Goal: Information Seeking & Learning: Learn about a topic

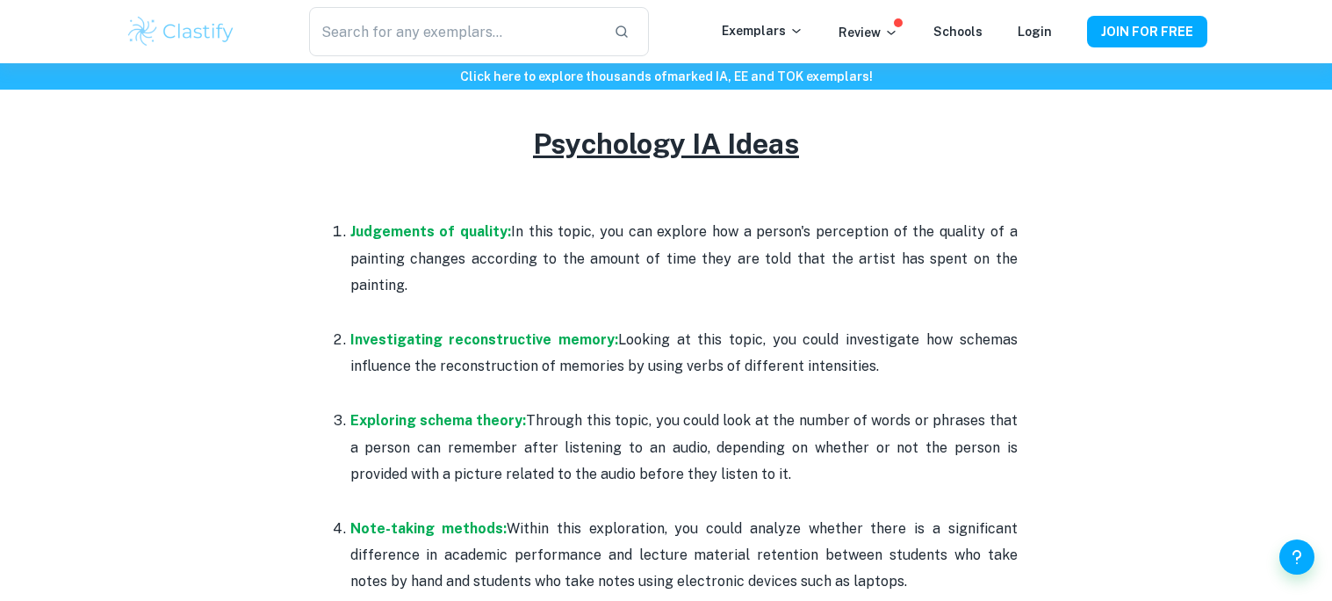
scroll to position [813, 0]
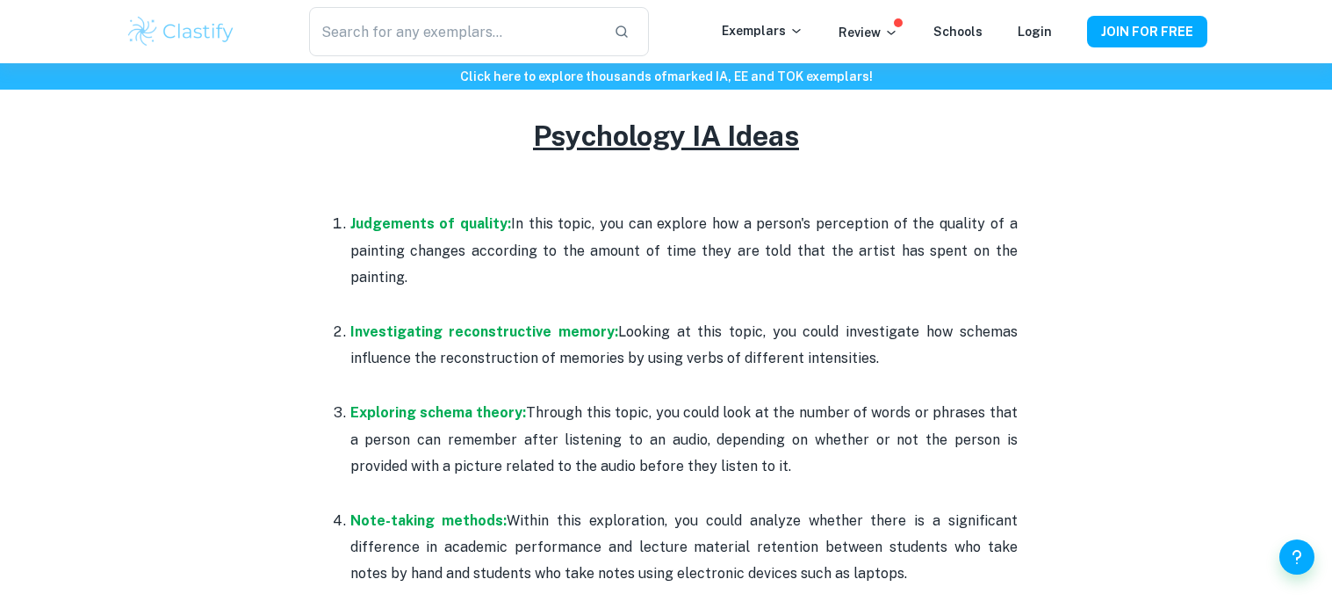
click at [528, 242] on p "Judgements of quality: In this topic, you can explore how a person's perception…" at bounding box center [683, 251] width 667 height 80
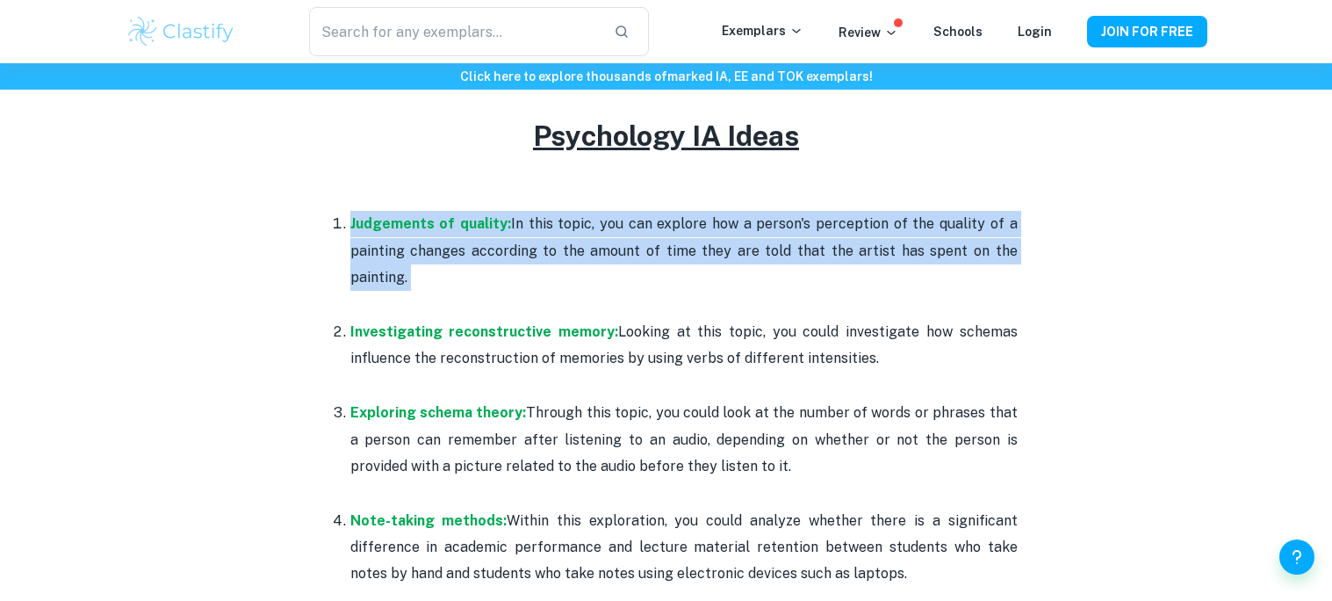
click at [528, 242] on p "Judgements of quality: In this topic, you can explore how a person's perception…" at bounding box center [683, 251] width 667 height 80
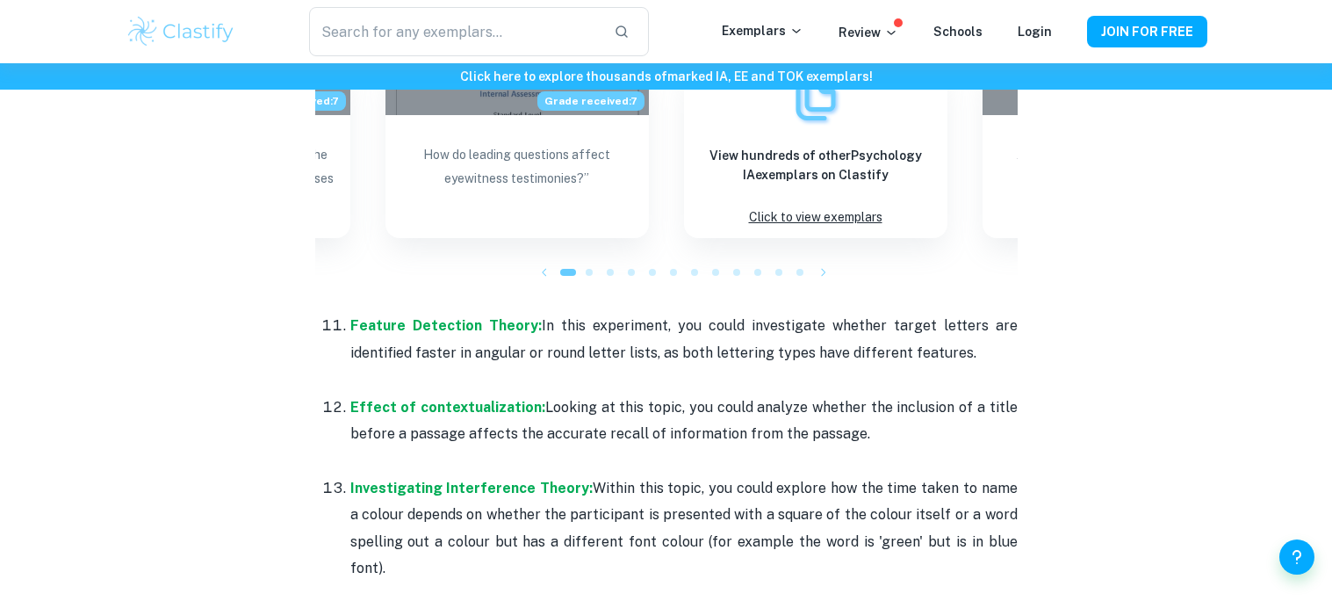
scroll to position [1971, 0]
click at [350, 313] on li "Feature Detection Theory: In this experiment, you could investigate whether tar…" at bounding box center [683, 351] width 667 height 81
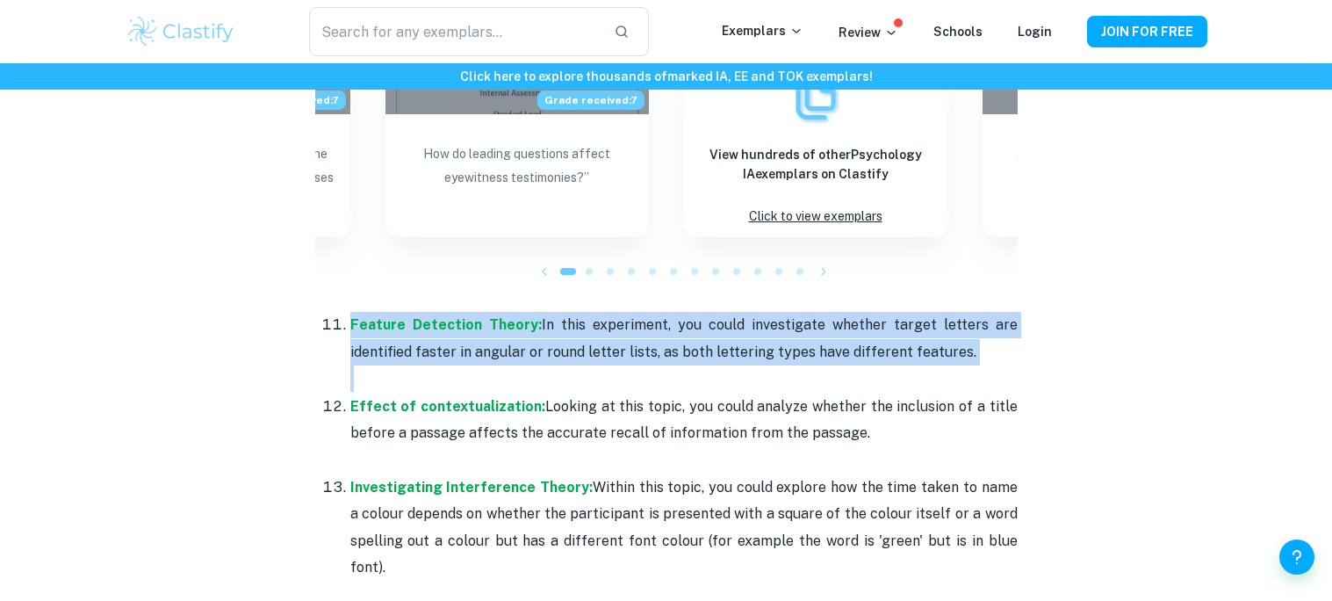
drag, startPoint x: 327, startPoint y: 313, endPoint x: 279, endPoint y: 361, distance: 67.0
click at [279, 361] on div "Psychology IA Topic Ideas + Examples By Roxanne • December 8, 2023 Get feedback…" at bounding box center [667, 371] width 1082 height 4414
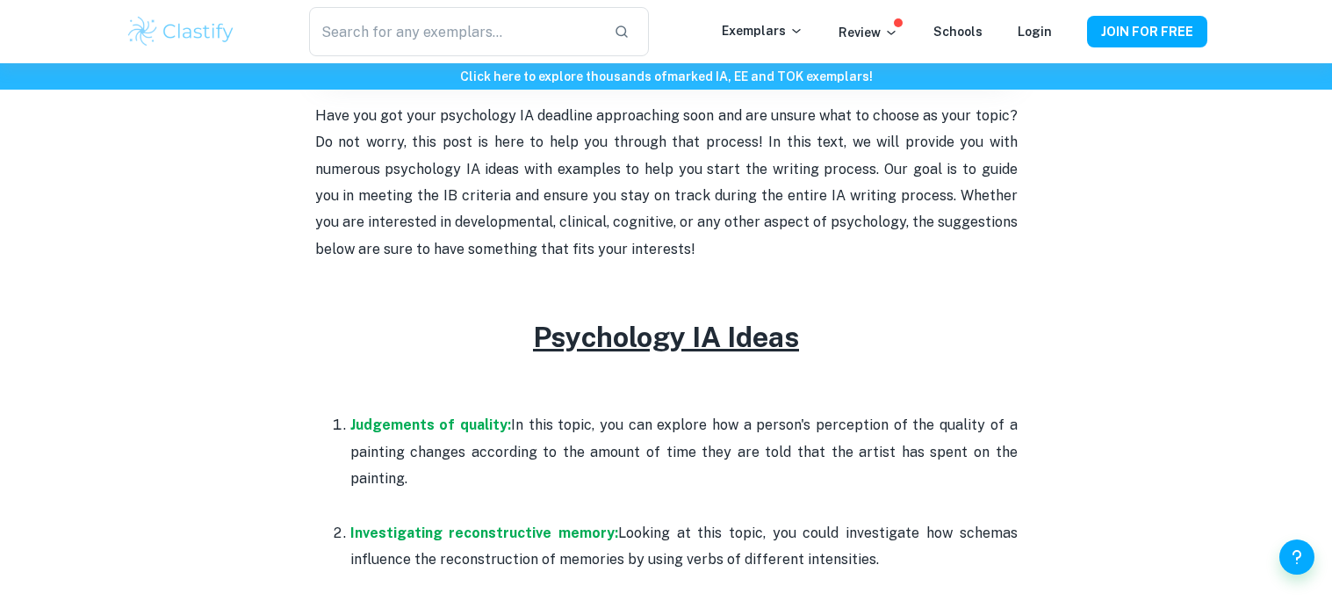
scroll to position [609, 0]
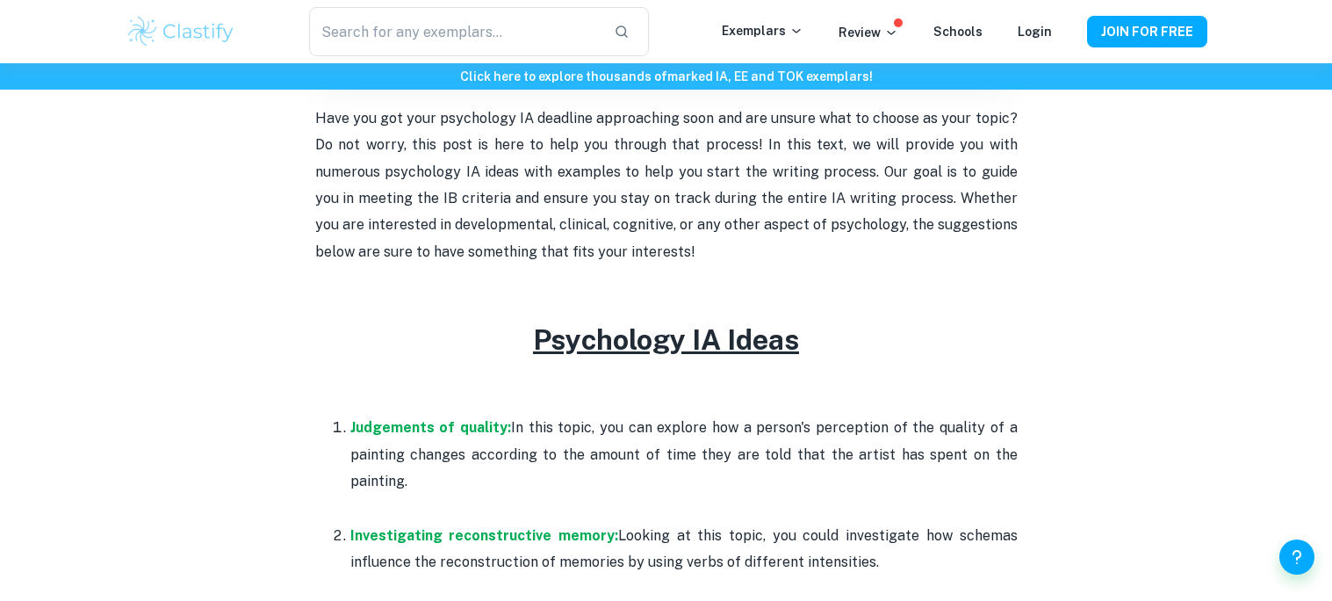
click at [462, 169] on p "Have you got your psychology IA deadline approaching soon and are unsure what t…" at bounding box center [666, 185] width 702 height 160
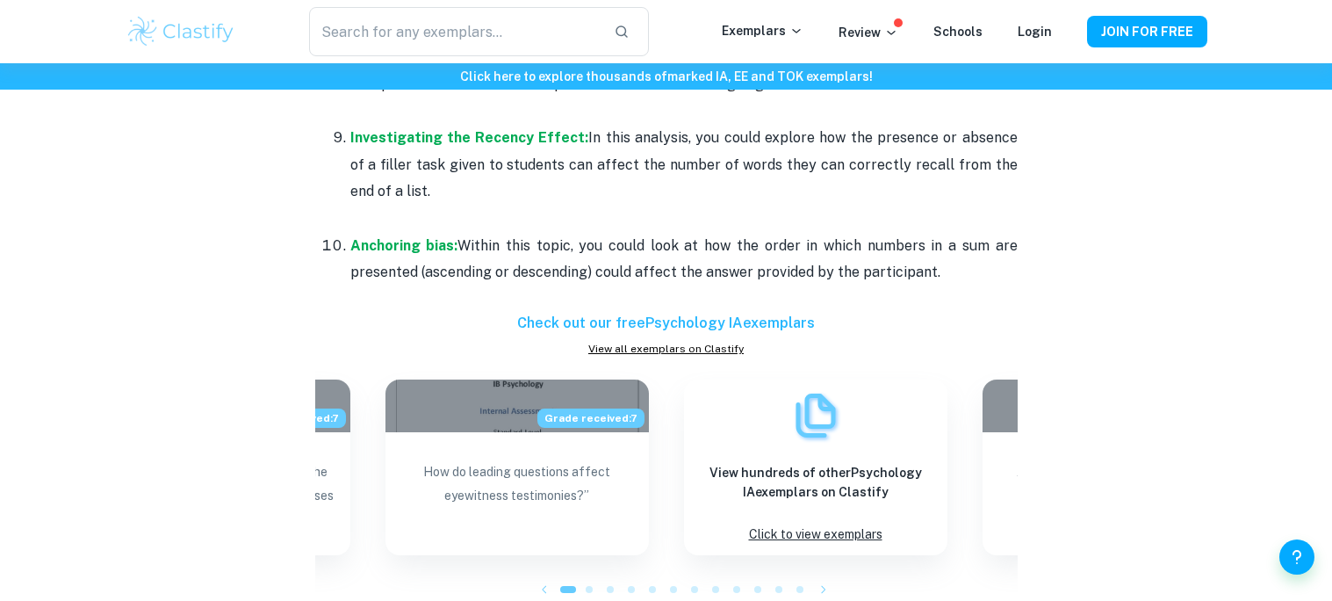
scroll to position [1645, 0]
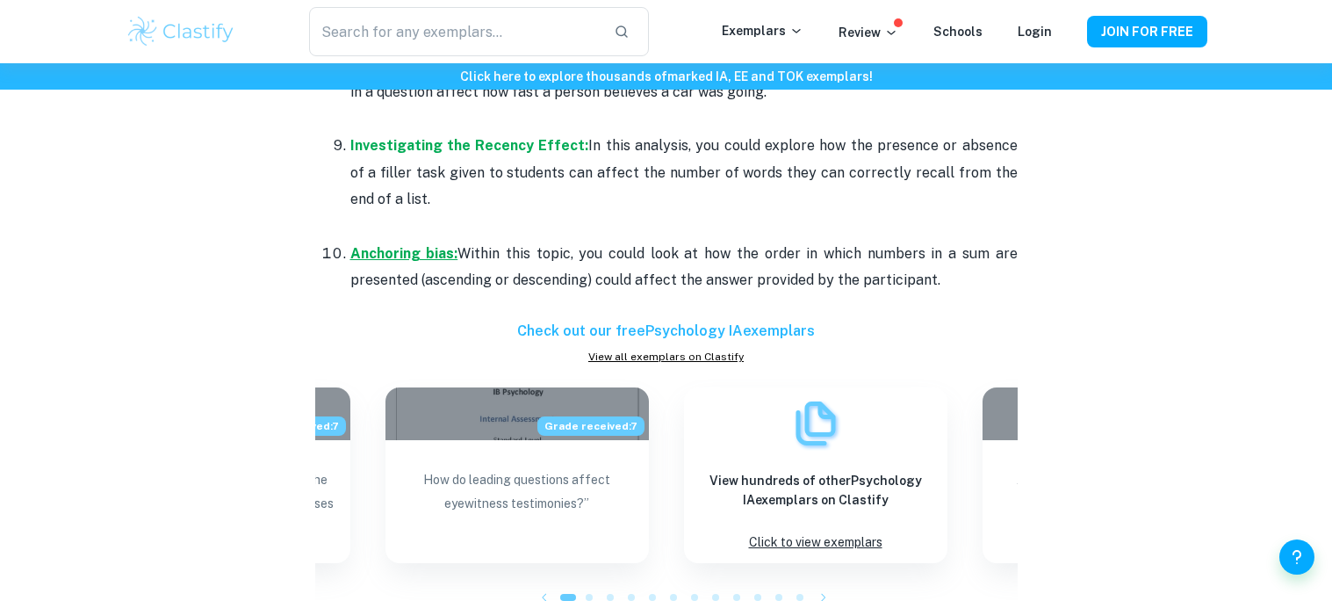
click at [407, 249] on strong "Anchoring bias:" at bounding box center [404, 253] width 108 height 17
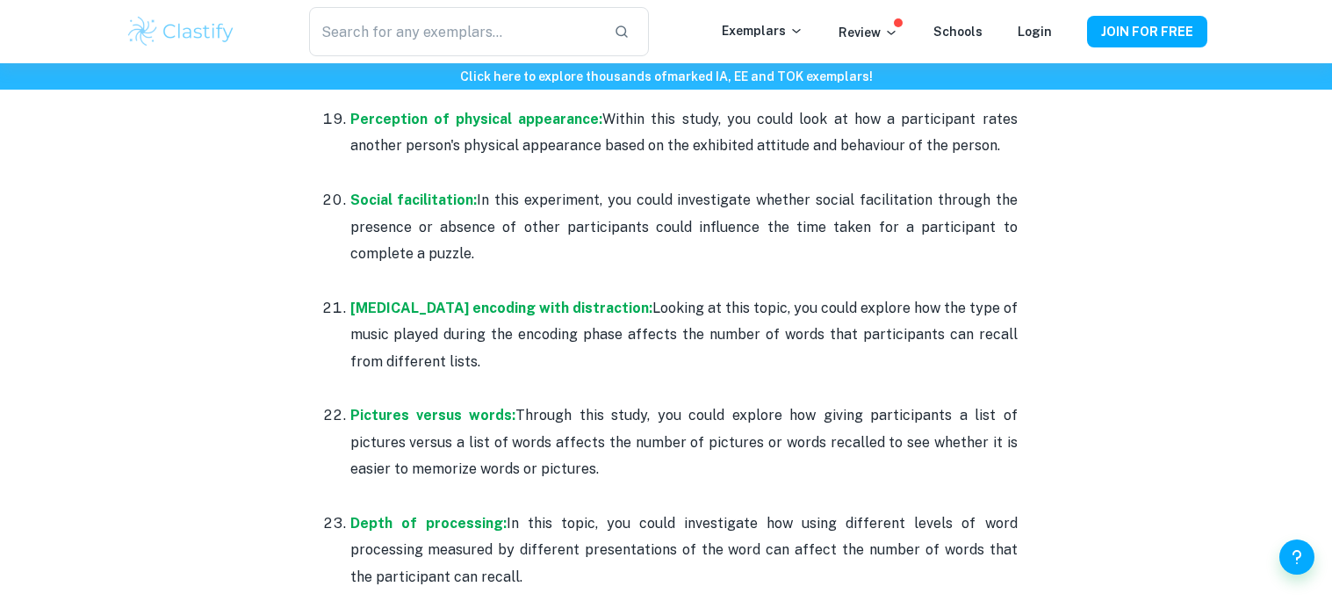
scroll to position [2911, 0]
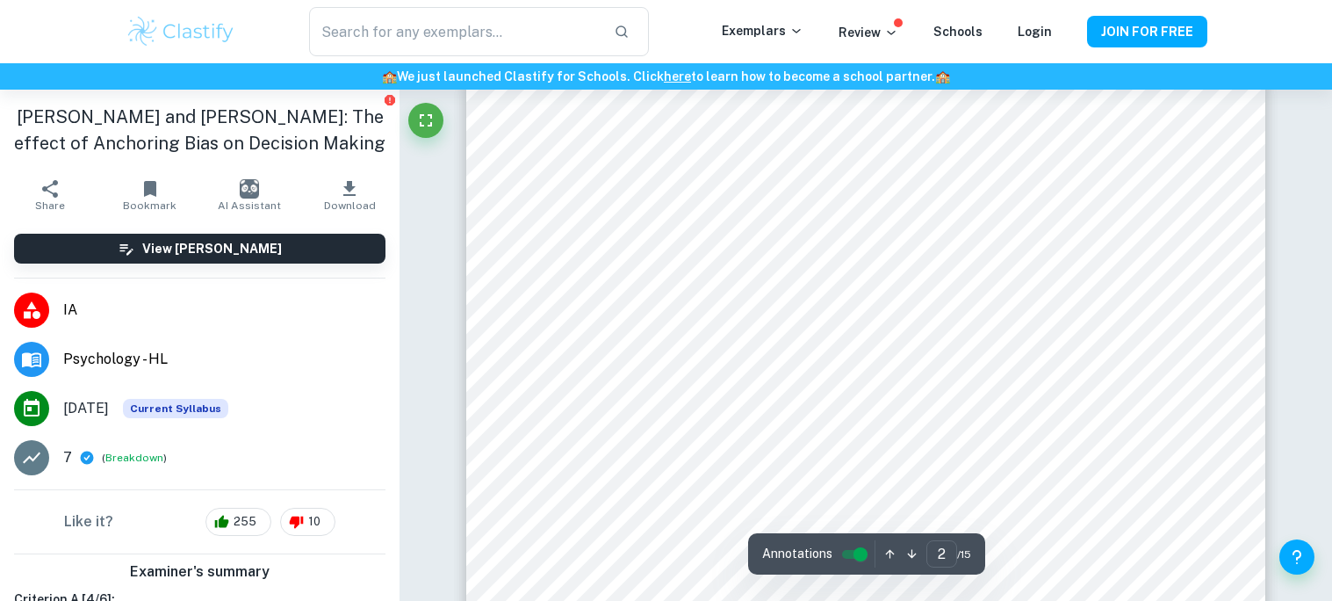
scroll to position [657, 0]
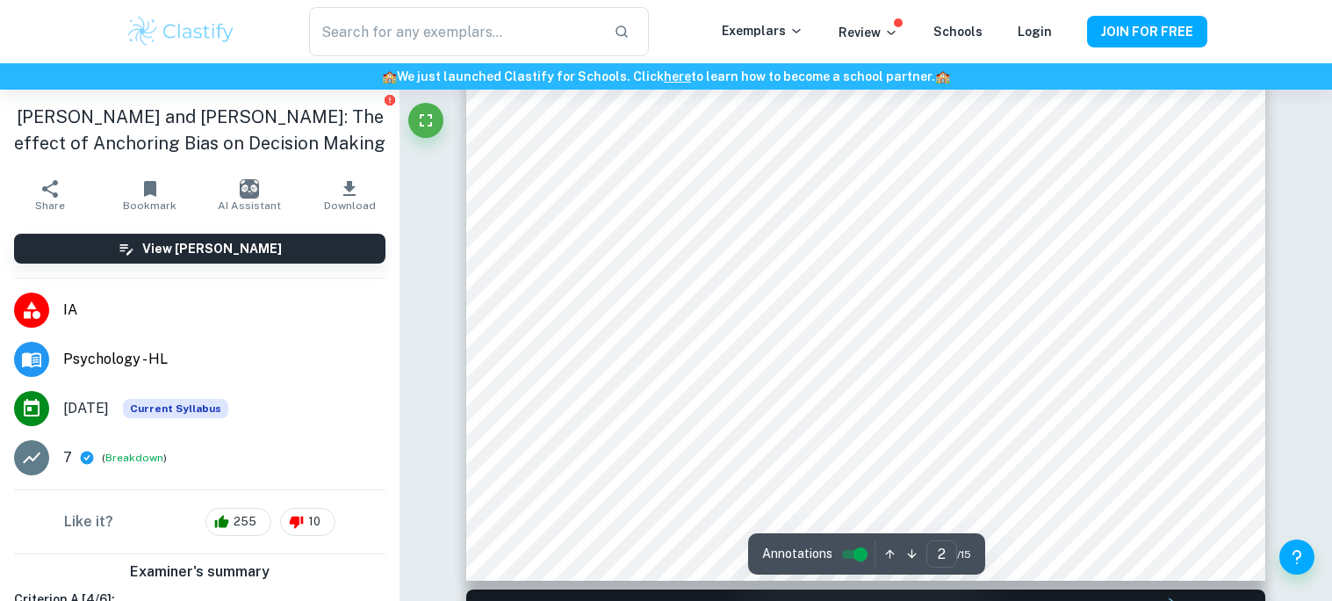
type input "1"
